Goal: Task Accomplishment & Management: Use online tool/utility

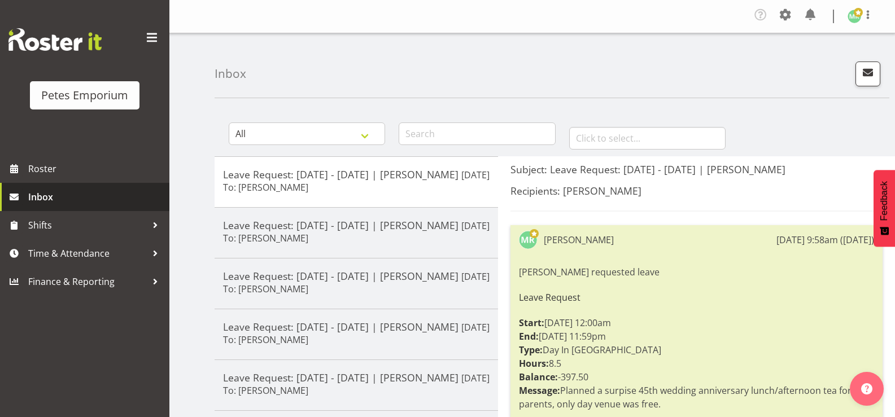
click at [109, 199] on span "Inbox" at bounding box center [96, 197] width 136 height 17
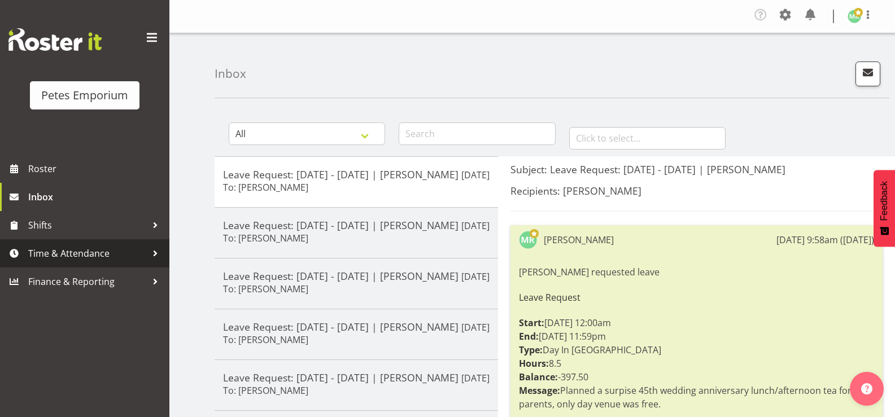
click at [106, 259] on span "Time & Attendance" at bounding box center [87, 253] width 119 height 17
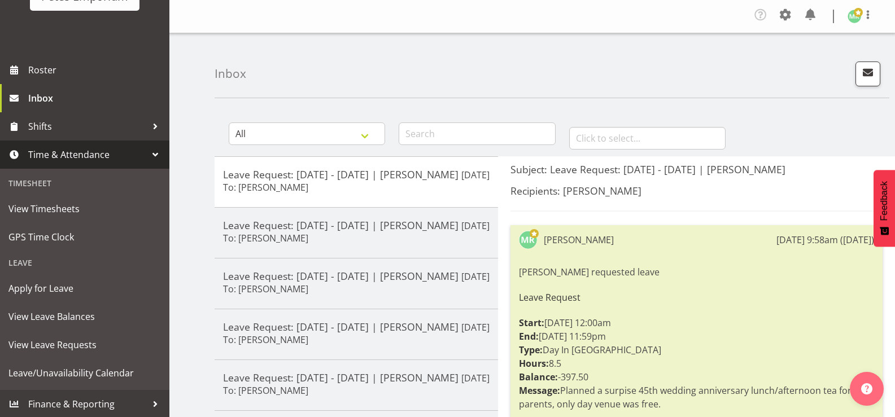
scroll to position [100, 0]
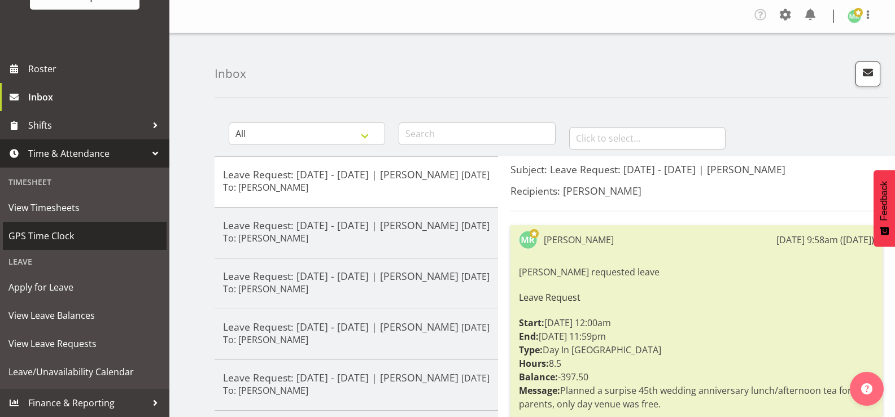
click at [89, 240] on span "GPS Time Clock" at bounding box center [84, 236] width 153 height 17
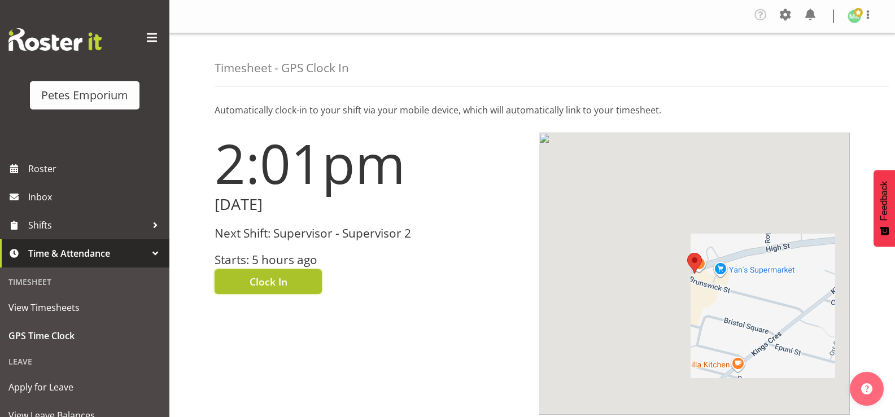
click at [301, 281] on button "Clock In" at bounding box center [268, 281] width 107 height 25
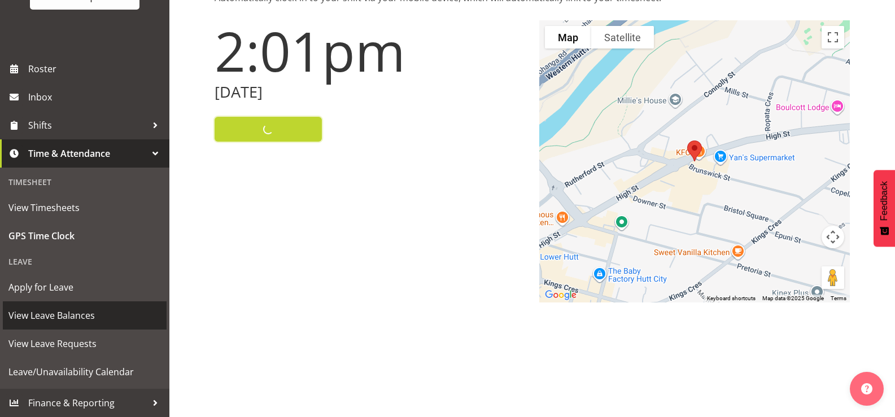
scroll to position [113, 0]
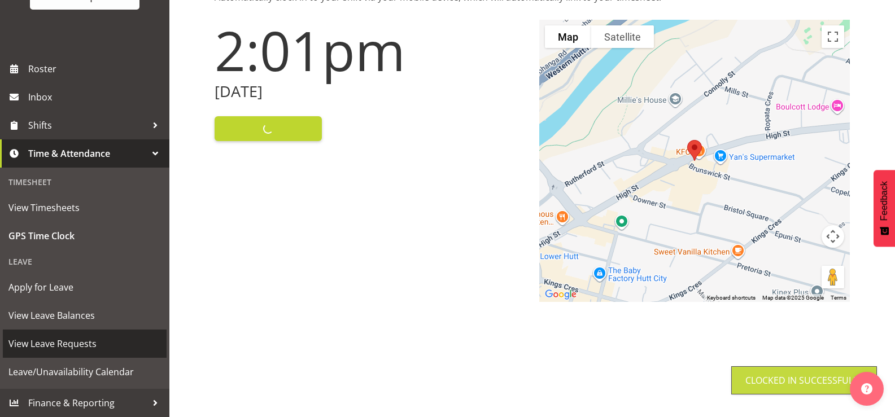
click at [93, 343] on span "View Leave Requests" at bounding box center [84, 344] width 153 height 17
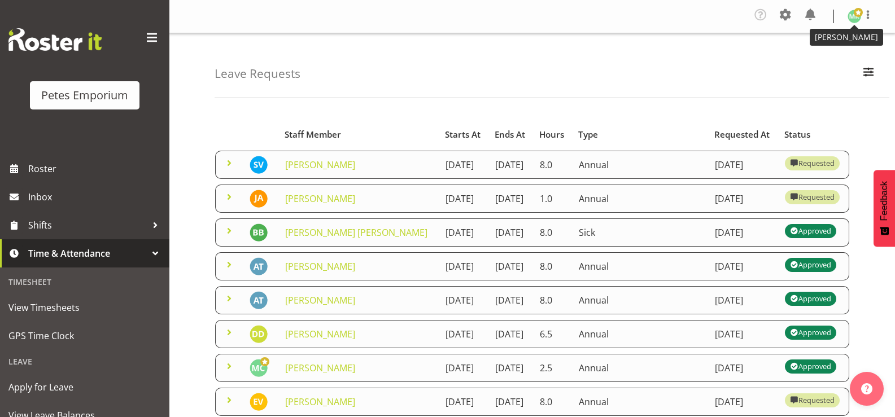
click at [858, 19] on img at bounding box center [855, 17] width 14 height 14
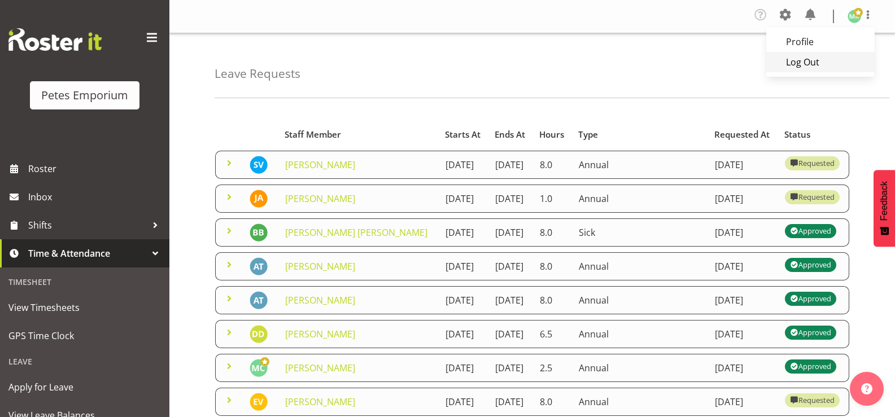
click at [809, 63] on link "Log Out" at bounding box center [821, 62] width 108 height 20
